Goal: Find specific page/section: Find specific page/section

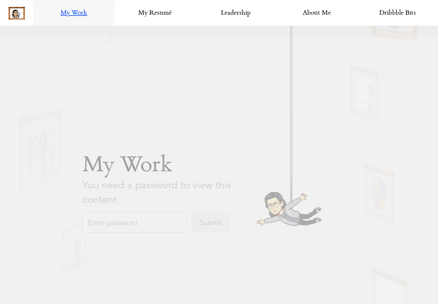
scroll to position [503, 0]
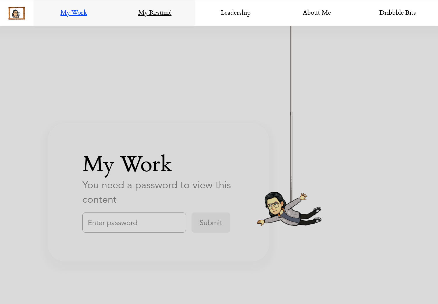
click at [169, 12] on link "My Resumé" at bounding box center [154, 13] width 81 height 26
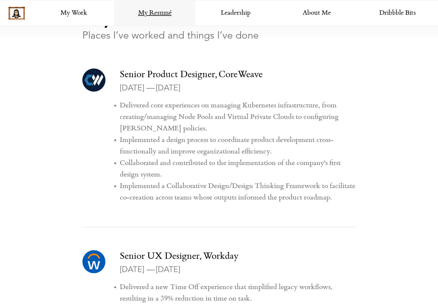
scroll to position [279, 0]
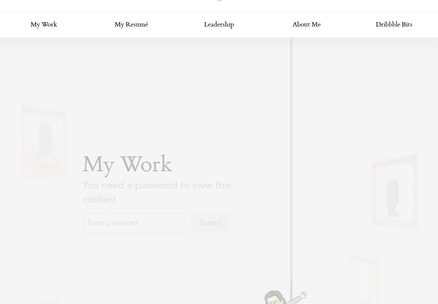
click at [134, 225] on input "text" at bounding box center [134, 223] width 104 height 20
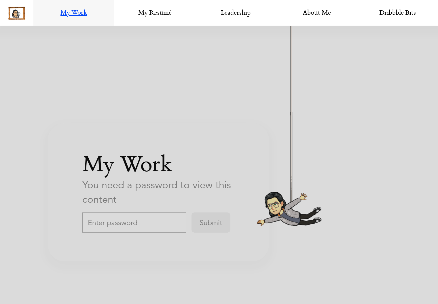
scroll to position [1003, 0]
type input "TeracDesign"
click at [192, 213] on input "Submit" at bounding box center [211, 223] width 39 height 20
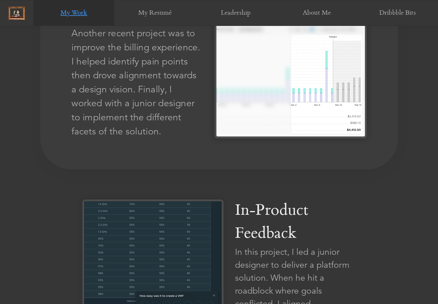
scroll to position [1101, 0]
